Goal: Navigation & Orientation: Find specific page/section

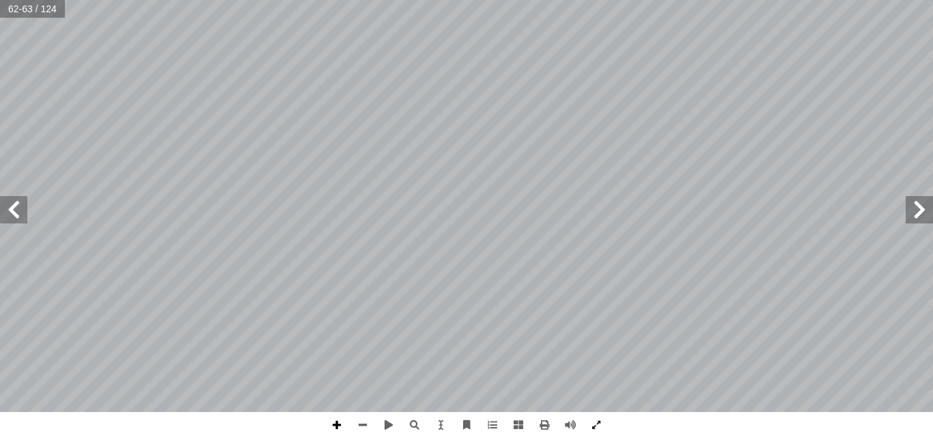
click at [343, 417] on span at bounding box center [337, 425] width 26 height 26
click at [361, 428] on span at bounding box center [363, 425] width 26 height 26
click at [912, 214] on span at bounding box center [918, 209] width 27 height 27
click at [5, 220] on span at bounding box center [13, 209] width 27 height 27
click at [341, 425] on span at bounding box center [337, 425] width 26 height 26
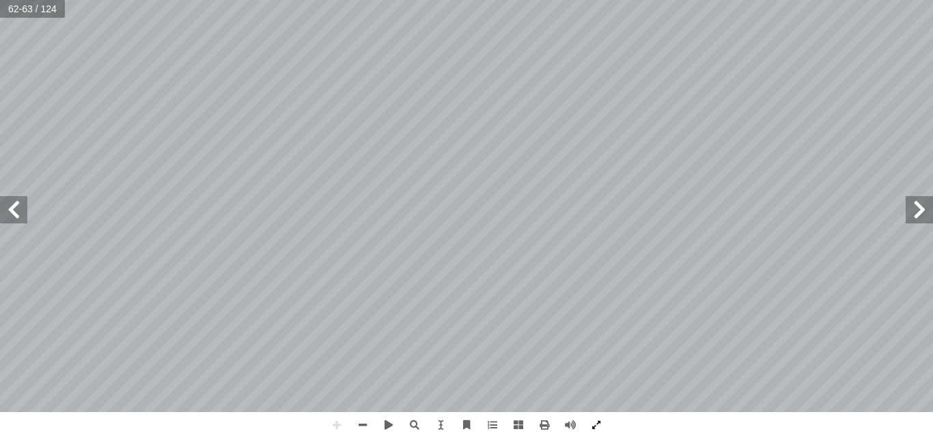
click at [578, 0] on html "الصفحة الرئيسية الصف الأول الصف الثاني الصف الثالث الصف الرابع الصف الخامس الصف…" at bounding box center [466, 62] width 933 height 124
click at [546, 0] on html "الصفحة الرئيسية الصف الأول الصف الثاني الصف الثالث الصف الرابع الصف الخامس الصف…" at bounding box center [466, 62] width 933 height 124
click at [590, 0] on html "الصفحة الرئيسية الصف الأول الصف الثاني الصف الثالث الصف الرابع الصف الخامس الصف…" at bounding box center [466, 62] width 933 height 124
